Goal: Find specific page/section: Find specific page/section

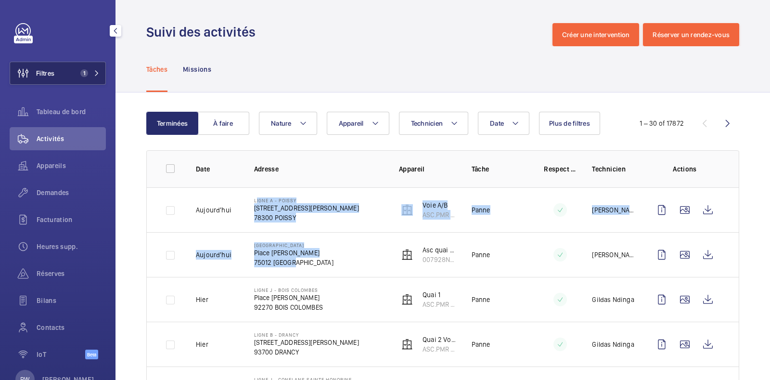
click at [80, 70] on span "1" at bounding box center [84, 73] width 8 height 8
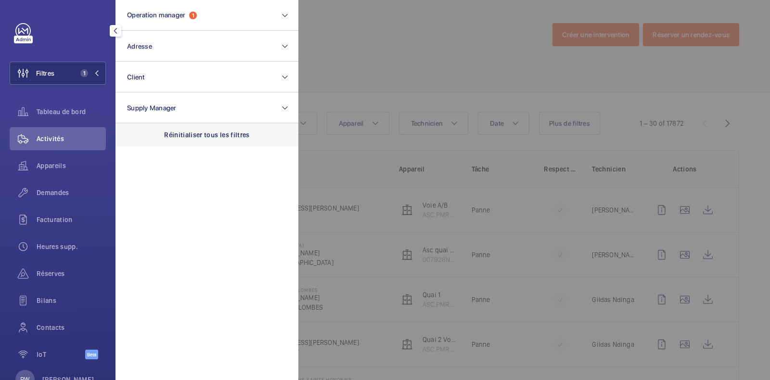
click at [210, 138] on p "Réinitialiser tous les filtres" at bounding box center [207, 135] width 86 height 10
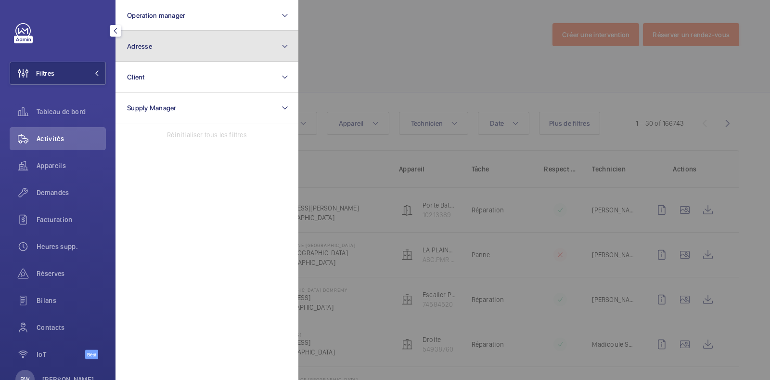
click at [176, 38] on button "Adresse" at bounding box center [207, 46] width 183 height 31
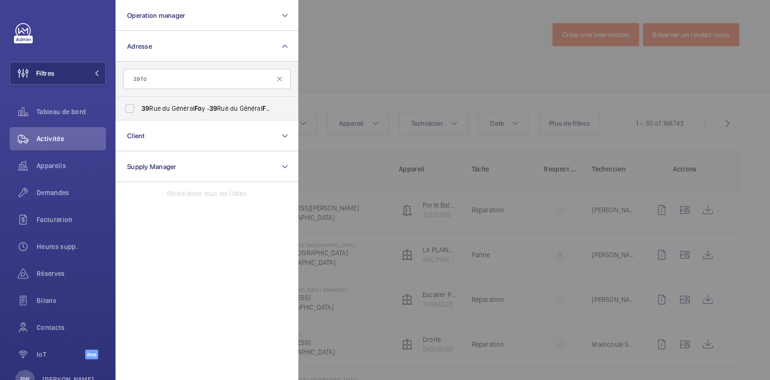
type input "39 fo"
click at [168, 78] on input "39 fo" at bounding box center [207, 79] width 168 height 20
click at [128, 111] on input "[STREET_ADDRESS] y - [STREET_ADDRESS]" at bounding box center [129, 108] width 19 height 19
checkbox input "true"
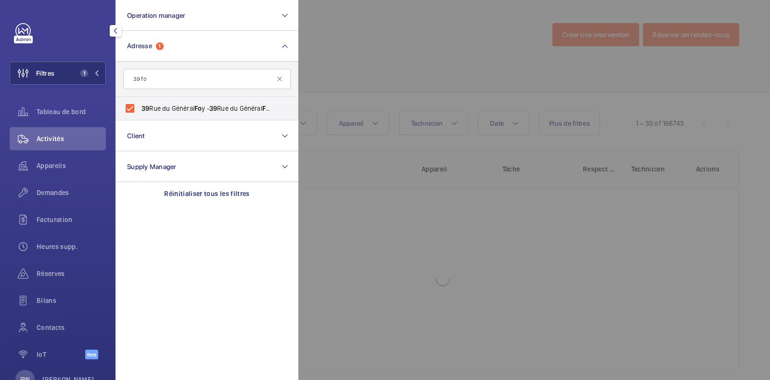
click at [401, 41] on div at bounding box center [684, 190] width 770 height 380
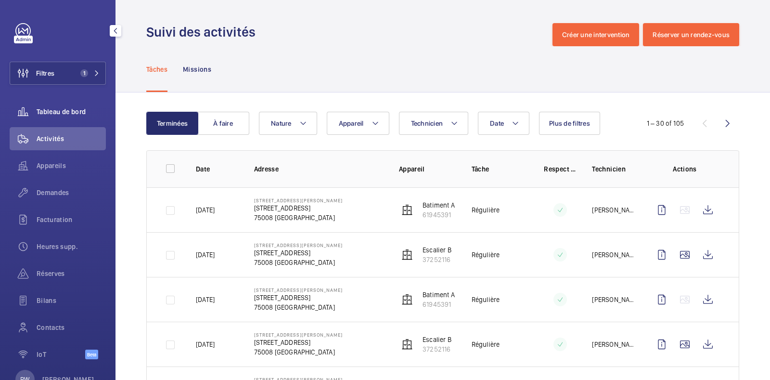
click at [71, 107] on span "Tableau de bord" at bounding box center [71, 112] width 69 height 10
